Goal: Check status

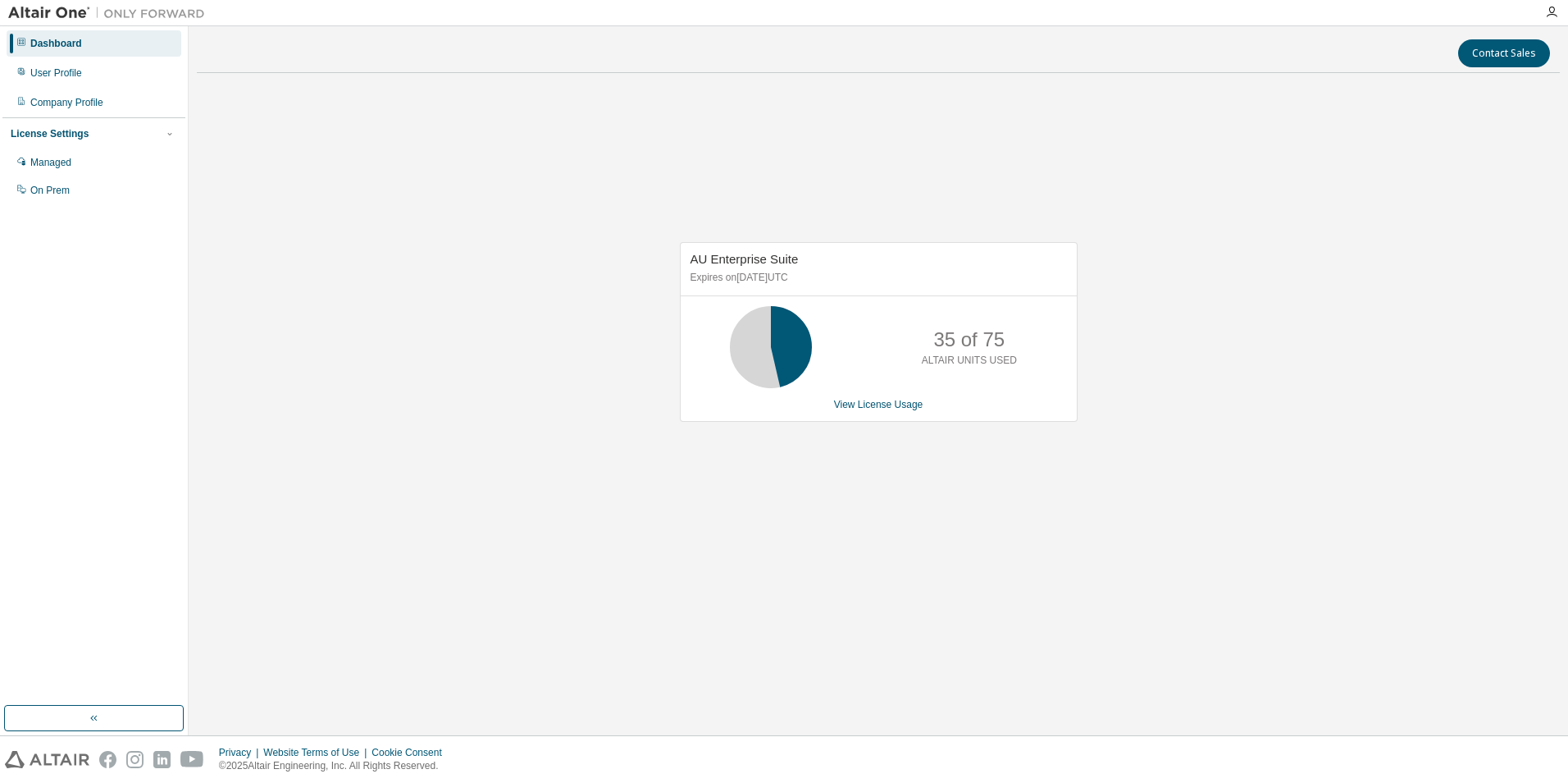
click at [1051, 153] on div "AU Enterprise Suite Expires on [DATE] UTC 35 of 75 ALTAIR UNITS USED View Licen…" at bounding box center [878, 340] width 1364 height 509
click at [1043, 154] on div "AU Enterprise Suite Expires on [DATE] UTC 35 of 75 ALTAIR UNITS USED View Licen…" at bounding box center [878, 340] width 1364 height 509
click at [507, 171] on div "AU Enterprise Suite Expires on [DATE] UTC 35 of 75 ALTAIR UNITS USED View Licen…" at bounding box center [878, 340] width 1364 height 509
click at [550, 183] on div "AU Enterprise Suite Expires on [DATE] UTC 35 of 75 ALTAIR UNITS USED View Licen…" at bounding box center [878, 340] width 1364 height 509
